Goal: Transaction & Acquisition: Book appointment/travel/reservation

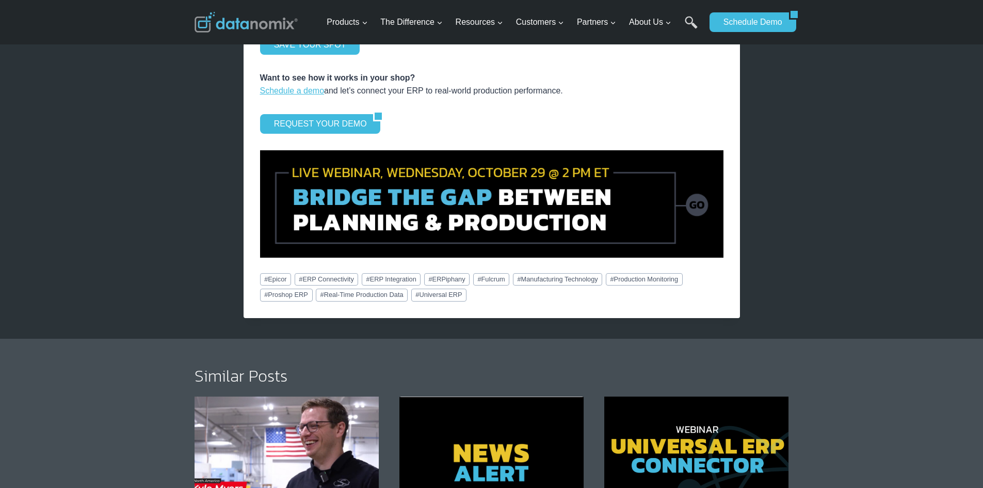
scroll to position [1342, 0]
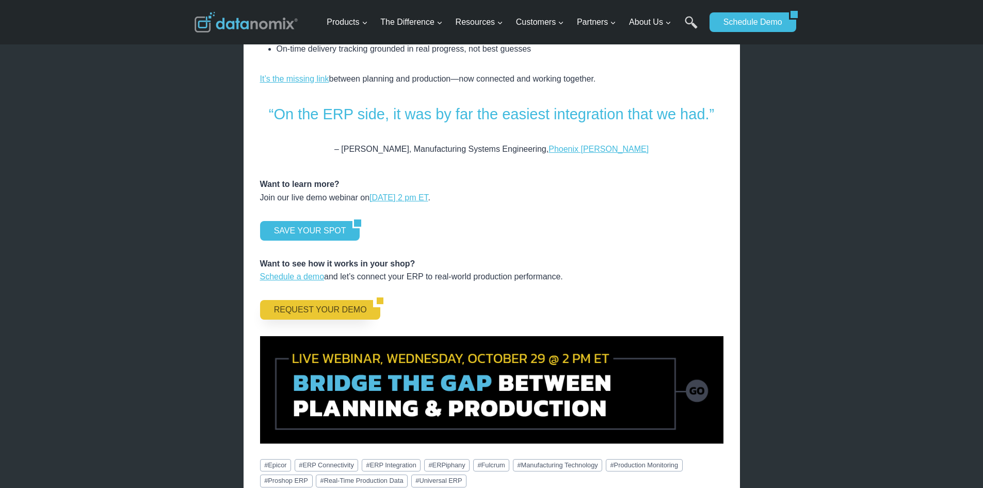
click at [296, 300] on link "REQUEST YOUR DEMO" at bounding box center [317, 310] width 114 height 20
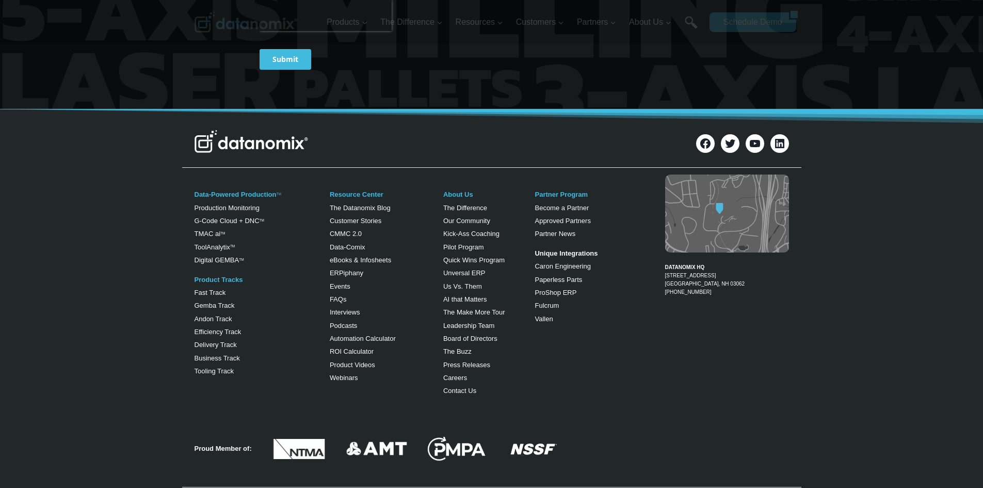
scroll to position [568, 0]
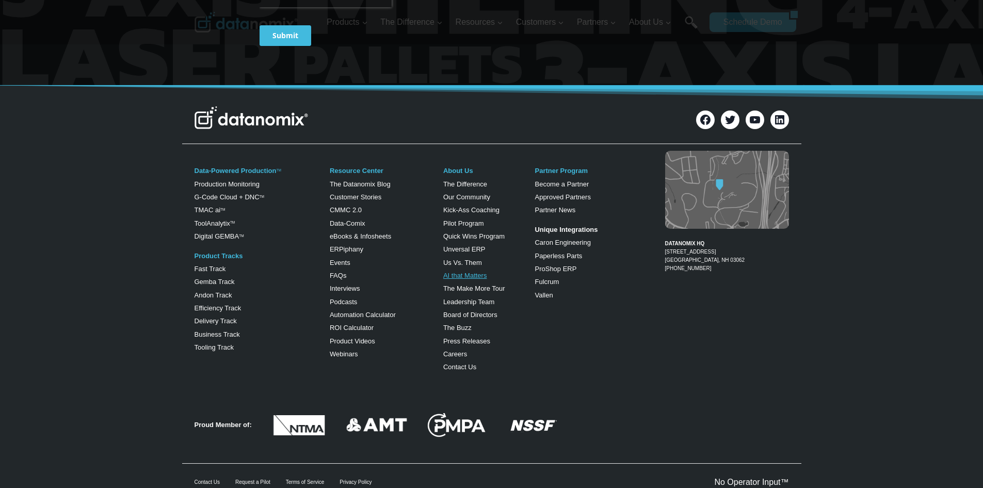
click at [466, 274] on link "AI that Matters" at bounding box center [465, 276] width 44 height 8
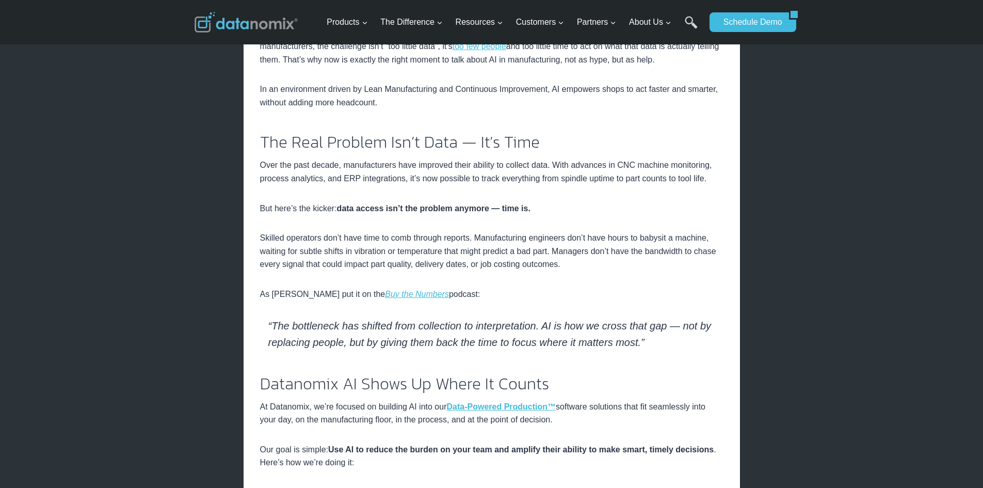
scroll to position [258, 0]
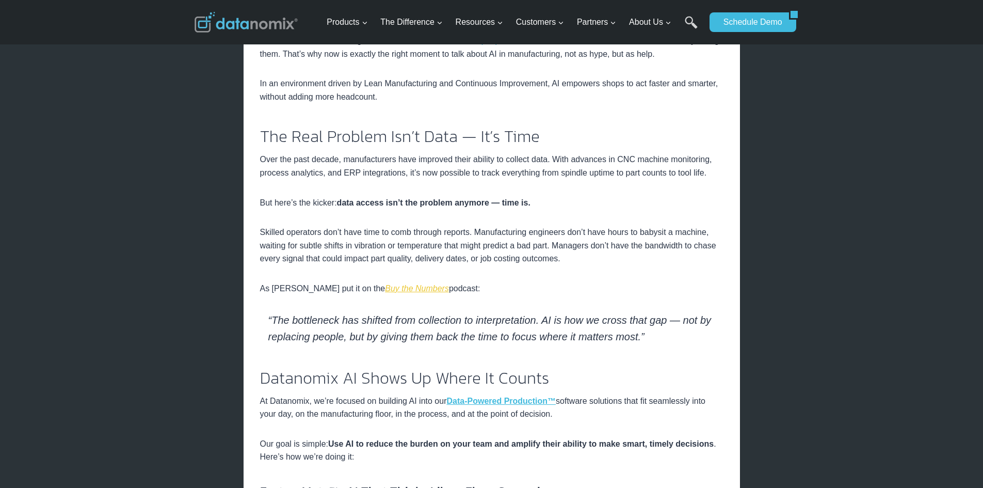
click at [388, 288] on em "Buy the Numbers" at bounding box center [417, 288] width 64 height 9
